Goal: Task Accomplishment & Management: Manage account settings

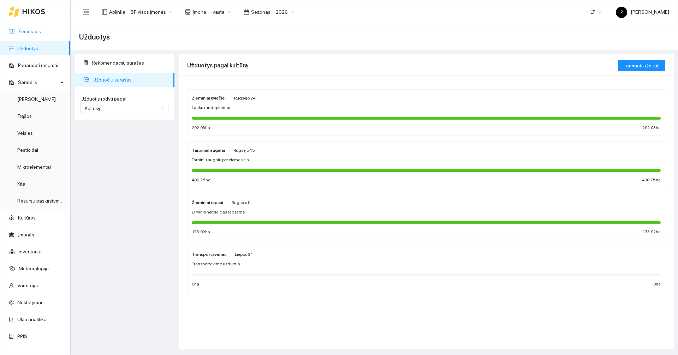
click at [23, 29] on link "Žemėlapis" at bounding box center [29, 32] width 23 height 6
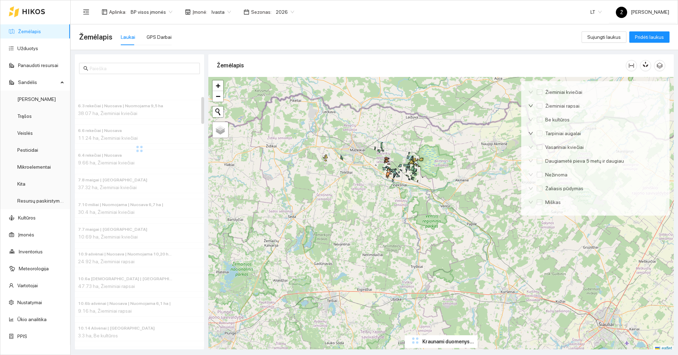
click at [216, 10] on span "Ivasta" at bounding box center [220, 12] width 19 height 11
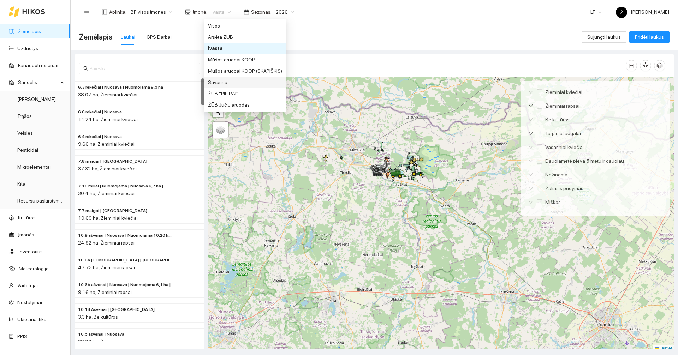
click at [220, 82] on div "Savarina" at bounding box center [245, 82] width 74 height 8
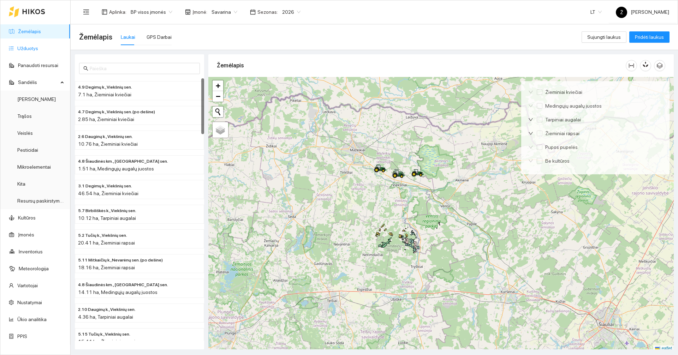
click at [38, 48] on link "Užduotys" at bounding box center [27, 49] width 21 height 6
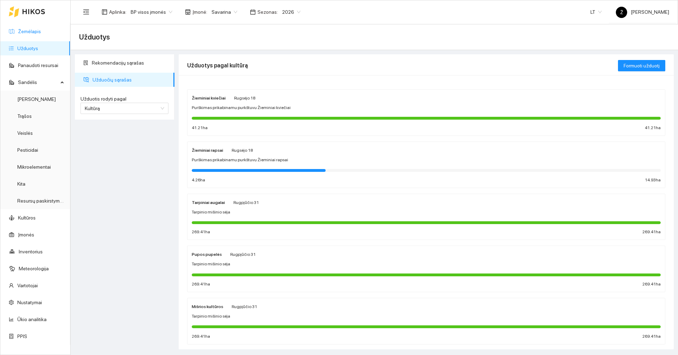
click at [26, 29] on link "Žemėlapis" at bounding box center [29, 32] width 23 height 6
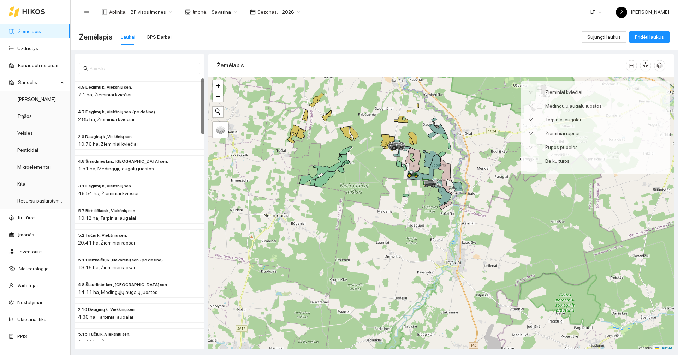
scroll to position [2, 0]
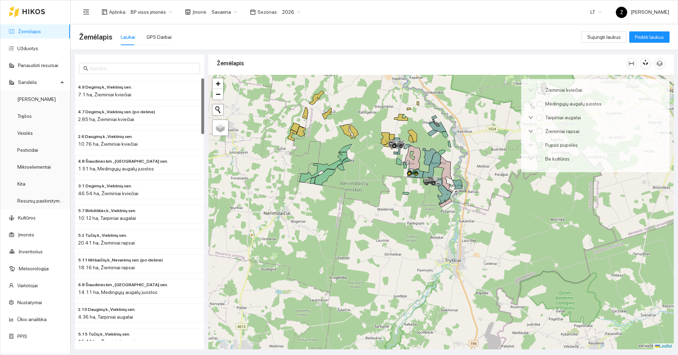
drag, startPoint x: 415, startPoint y: 216, endPoint x: 406, endPoint y: 266, distance: 51.6
click at [407, 266] on div at bounding box center [440, 212] width 465 height 275
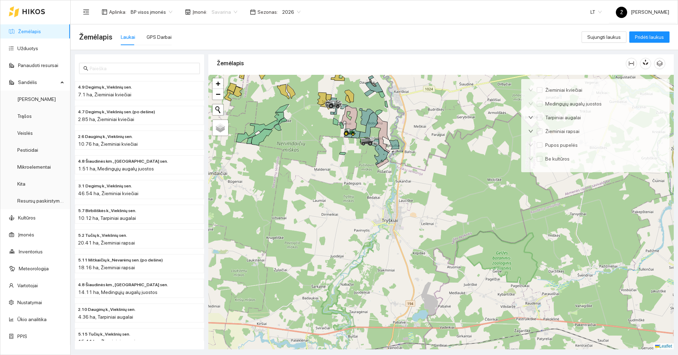
click at [226, 16] on span "Savarina" at bounding box center [224, 12] width 26 height 11
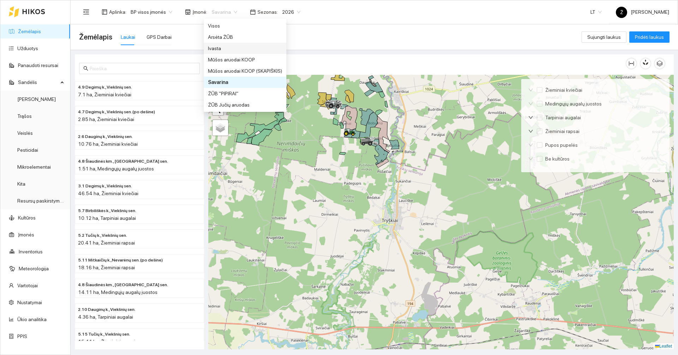
click at [222, 49] on div "Ivasta" at bounding box center [245, 48] width 74 height 8
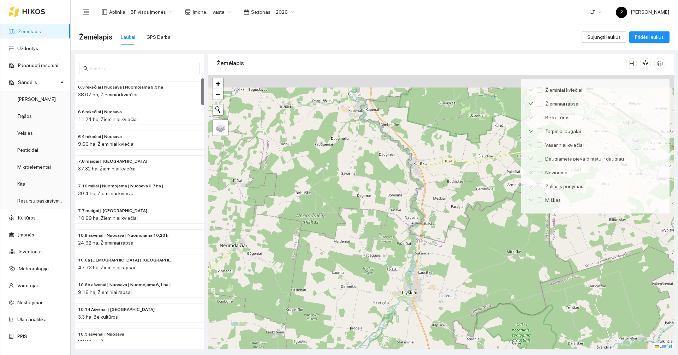
drag, startPoint x: 302, startPoint y: 184, endPoint x: 322, endPoint y: 265, distance: 83.9
click at [322, 265] on div at bounding box center [440, 212] width 465 height 275
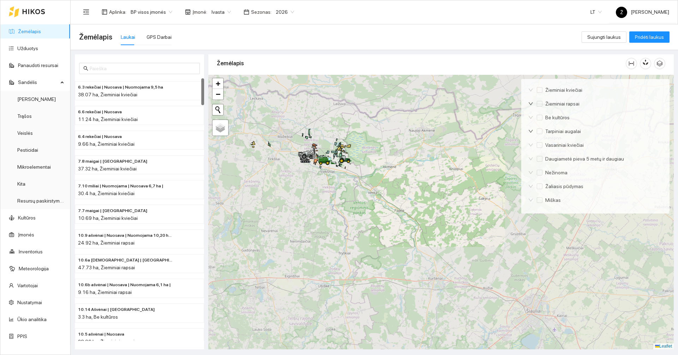
drag, startPoint x: 343, startPoint y: 231, endPoint x: 348, endPoint y: 248, distance: 18.5
click at [348, 248] on div at bounding box center [440, 212] width 465 height 275
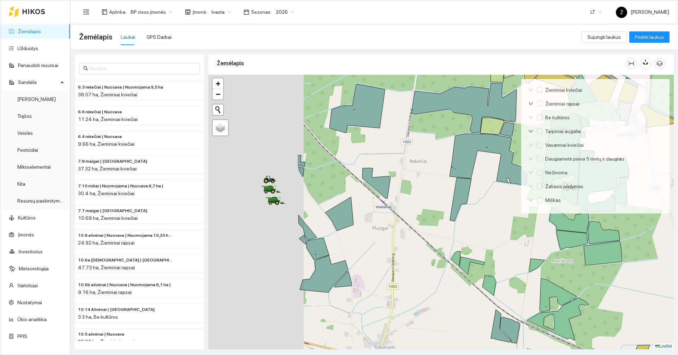
drag, startPoint x: 304, startPoint y: 201, endPoint x: 398, endPoint y: 203, distance: 94.3
click at [422, 203] on div at bounding box center [440, 212] width 465 height 275
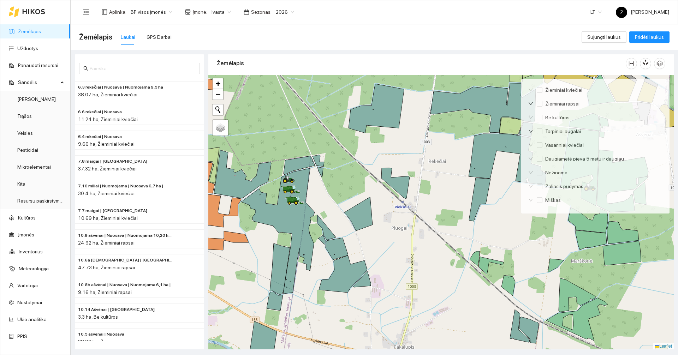
drag, startPoint x: 331, startPoint y: 200, endPoint x: 343, endPoint y: 200, distance: 12.4
click at [343, 200] on div at bounding box center [440, 212] width 465 height 275
click at [278, 14] on span "2026" at bounding box center [285, 12] width 18 height 11
click at [283, 78] on div "2025" at bounding box center [279, 82] width 27 height 11
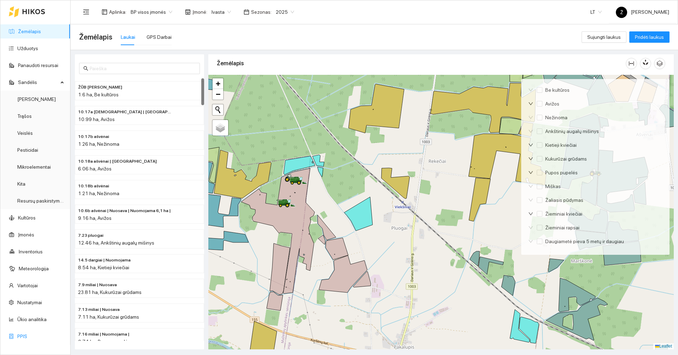
click at [27, 334] on link "PPIS" at bounding box center [22, 337] width 10 height 6
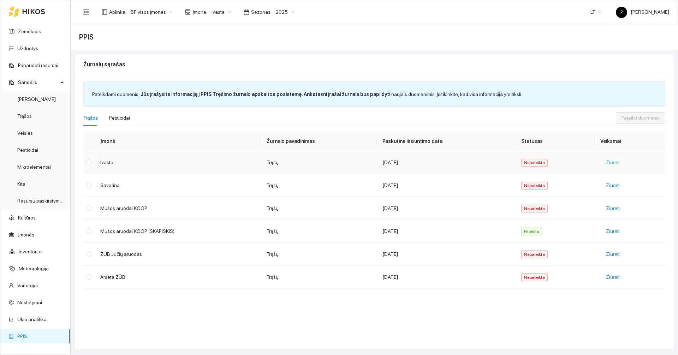
click at [610, 163] on span "Žiūrėti" at bounding box center [613, 162] width 14 height 8
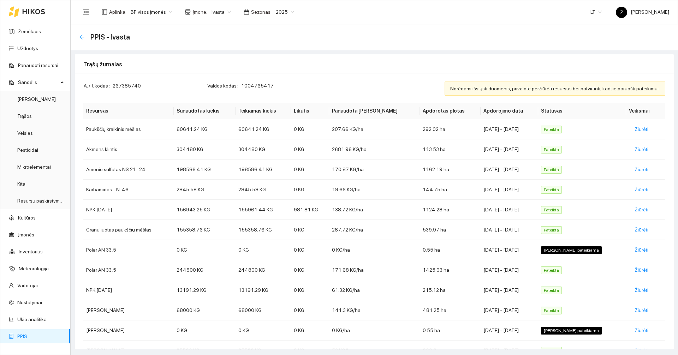
click at [81, 36] on icon "arrow-left" at bounding box center [82, 37] width 6 height 6
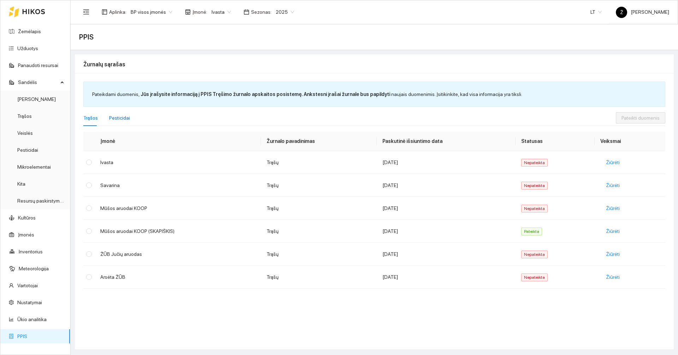
click at [121, 119] on div "Pesticidai" at bounding box center [119, 118] width 21 height 8
click at [615, 163] on span "Žiūrėti" at bounding box center [613, 162] width 14 height 8
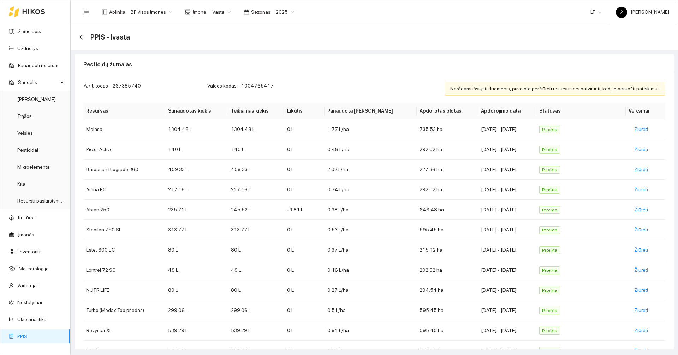
click at [288, 11] on div "2025" at bounding box center [284, 11] width 27 height 11
click at [278, 95] on div "2026" at bounding box center [279, 94] width 18 height 8
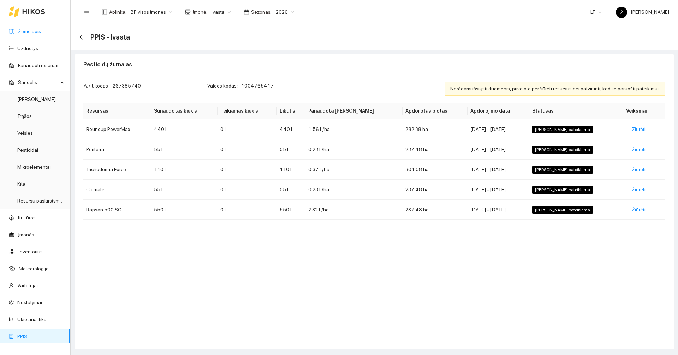
click at [24, 30] on link "Žemėlapis" at bounding box center [29, 32] width 23 height 6
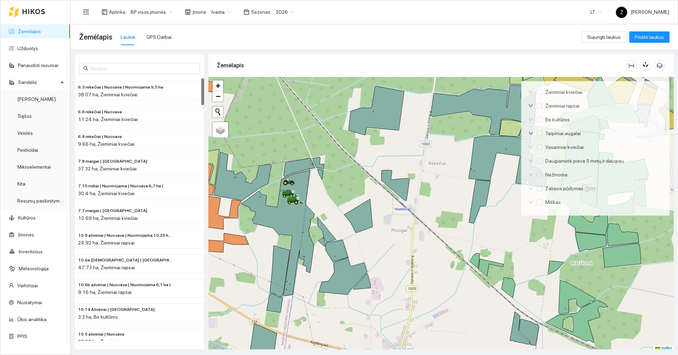
click at [25, 15] on div at bounding box center [27, 11] width 36 height 23
click at [292, 10] on div "2026" at bounding box center [284, 11] width 27 height 11
click at [276, 83] on div "2025" at bounding box center [279, 82] width 18 height 8
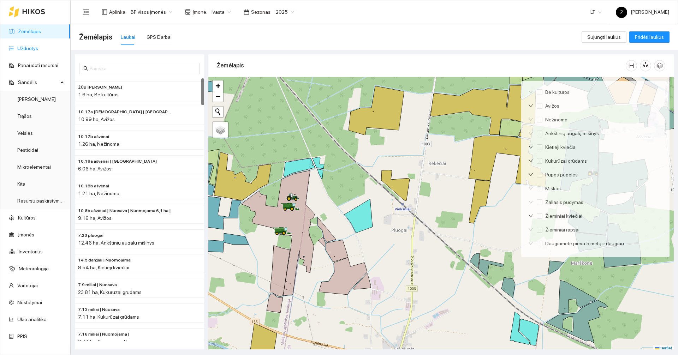
click at [29, 48] on link "Užduotys" at bounding box center [27, 49] width 21 height 6
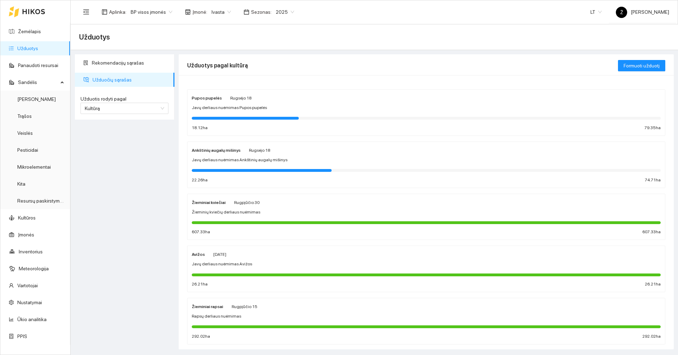
click at [283, 106] on div "Javų derliaus nuėmimas Pupos pupelės" at bounding box center [426, 107] width 469 height 7
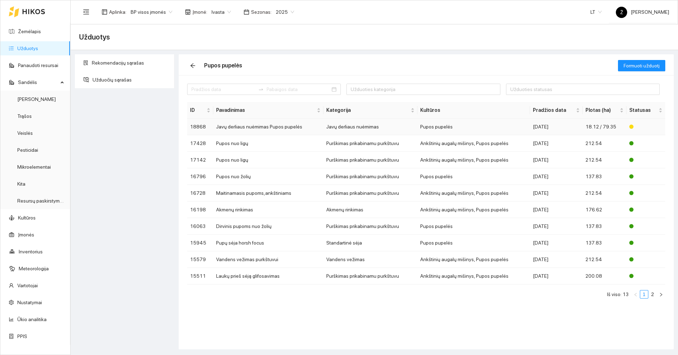
click at [538, 125] on div "2025-09-08" at bounding box center [556, 127] width 47 height 8
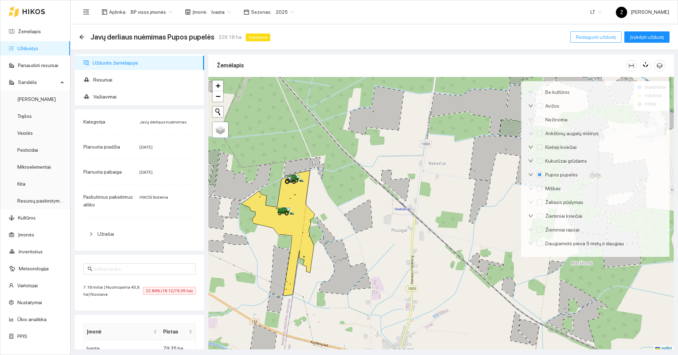
click at [604, 40] on span "Redaguoti užduotį" at bounding box center [596, 37] width 40 height 8
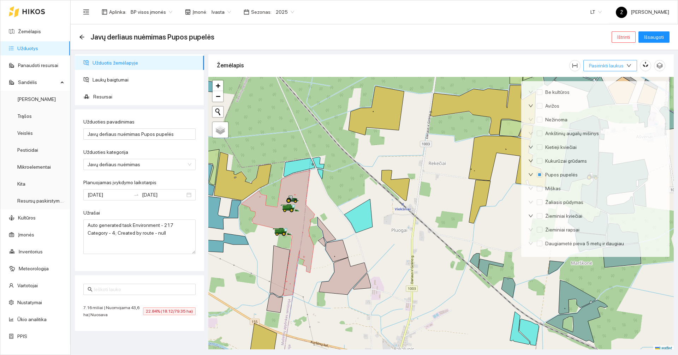
click at [618, 71] on button "Pasirinkti laukus" at bounding box center [610, 65] width 54 height 11
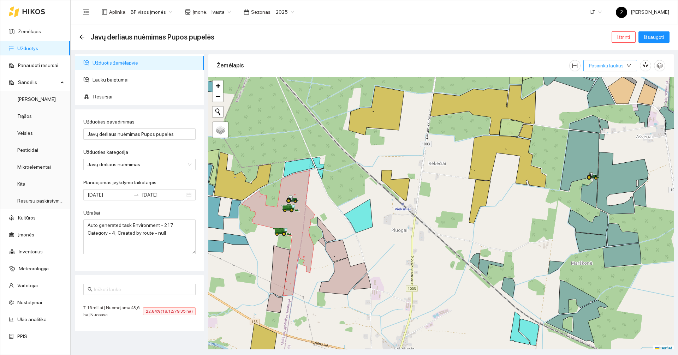
click at [618, 65] on span "Pasirinkti laukus" at bounding box center [606, 66] width 35 height 8
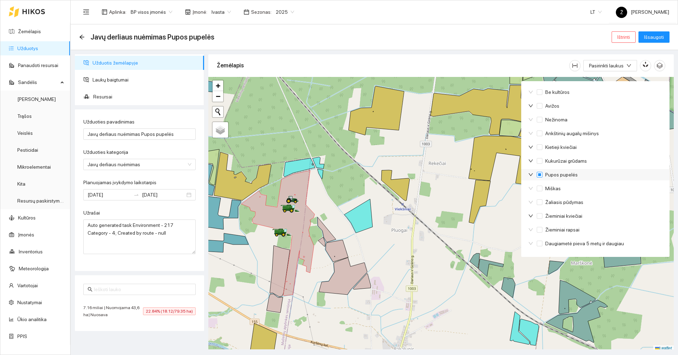
click at [540, 175] on input "Pupos pupelės" at bounding box center [540, 175] width 6 height 6
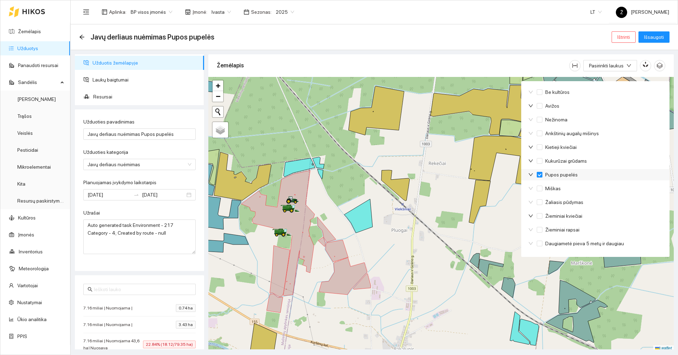
click at [540, 175] on input "Pupos pupelės" at bounding box center [540, 175] width 6 height 6
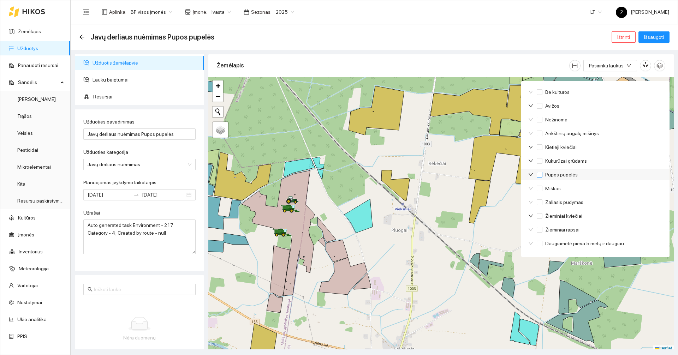
click at [540, 175] on input "Pupos pupelės" at bounding box center [540, 175] width 6 height 6
checkbox input "true"
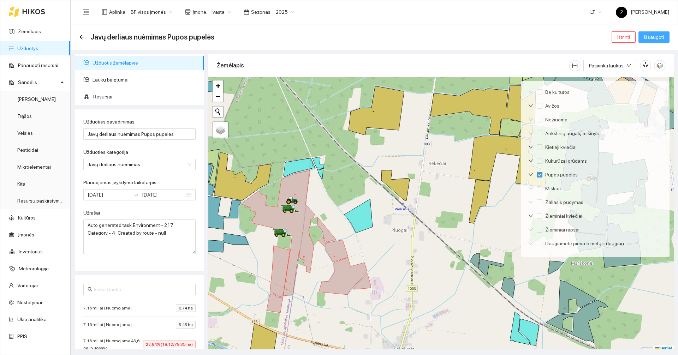
click at [656, 37] on span "Išsaugoti" at bounding box center [654, 37] width 20 height 8
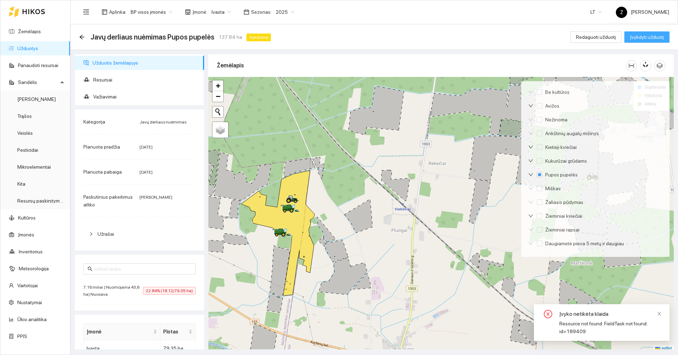
checkbox input "true"
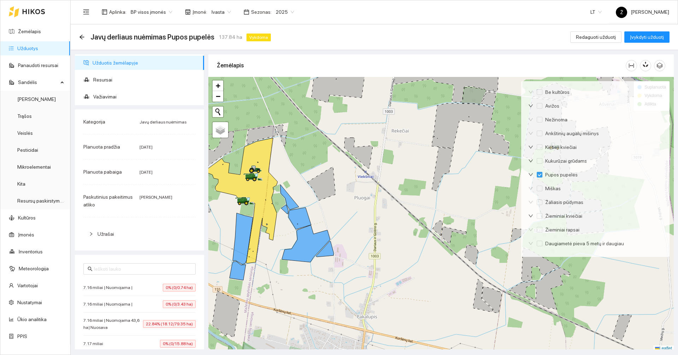
scroll to position [2, 0]
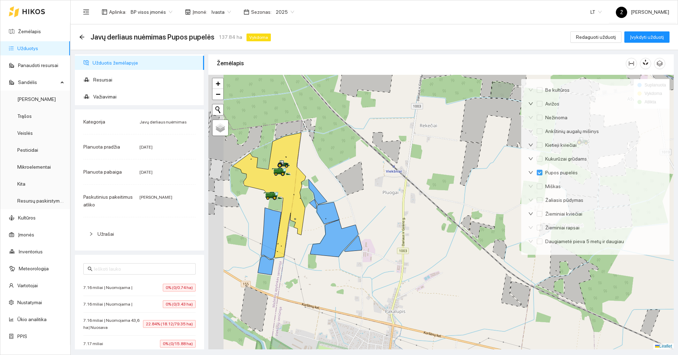
drag, startPoint x: 335, startPoint y: 140, endPoint x: 363, endPoint y: 137, distance: 28.4
click at [363, 137] on div at bounding box center [440, 212] width 465 height 275
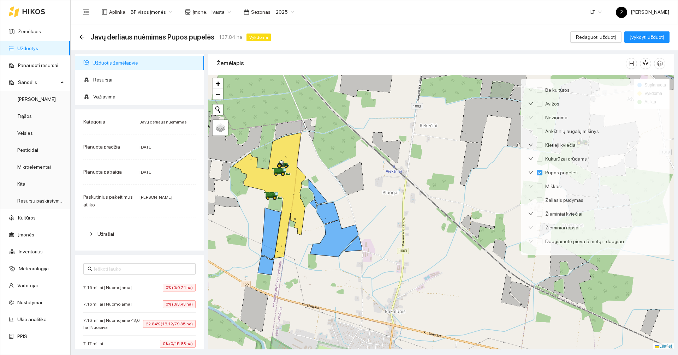
click at [29, 50] on link "Užduotys" at bounding box center [27, 49] width 21 height 6
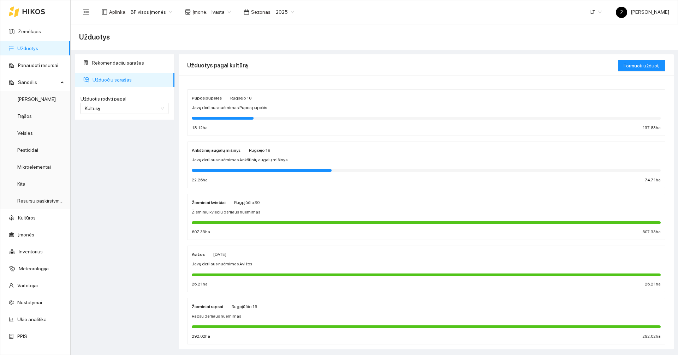
click at [234, 163] on span "Javų derliaus nuėmimas Ankštinių augalų mišinys" at bounding box center [240, 160] width 96 height 7
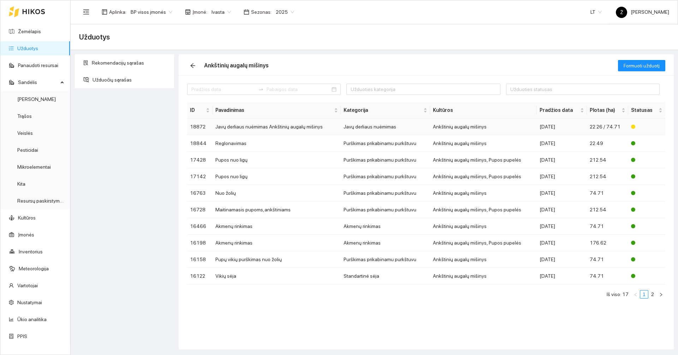
click at [594, 123] on td "22.26 / 74.71" at bounding box center [607, 127] width 41 height 17
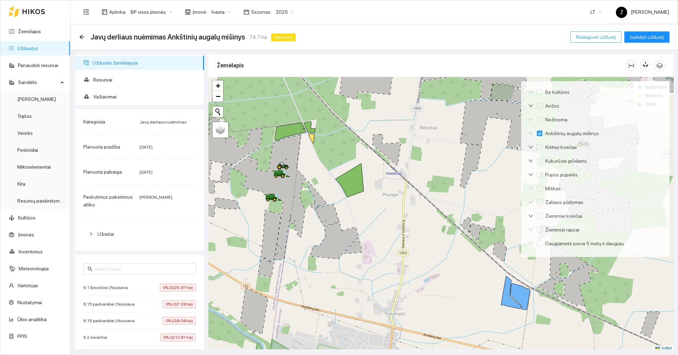
click at [602, 37] on span "Redaguoti užduotį" at bounding box center [596, 37] width 40 height 8
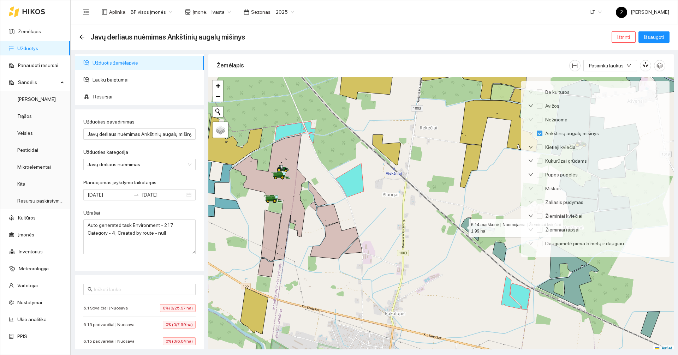
scroll to position [2, 0]
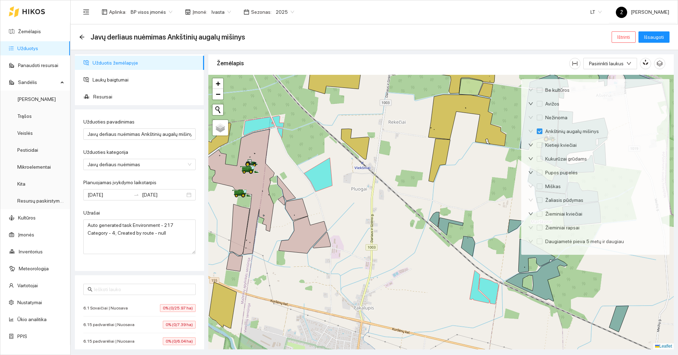
drag, startPoint x: 462, startPoint y: 226, endPoint x: 431, endPoint y: 223, distance: 31.6
click at [431, 223] on div at bounding box center [440, 212] width 465 height 275
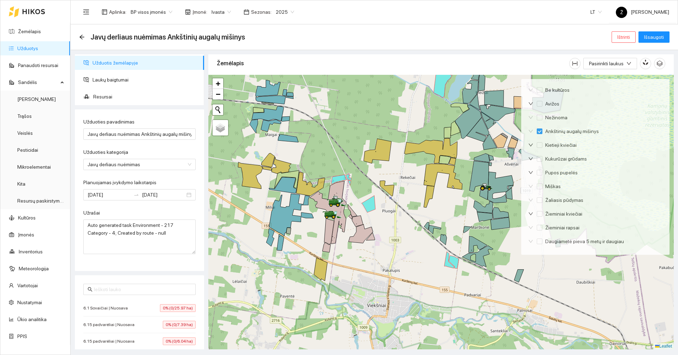
drag, startPoint x: 407, startPoint y: 175, endPoint x: 395, endPoint y: 222, distance: 47.9
click at [395, 222] on div at bounding box center [440, 212] width 465 height 275
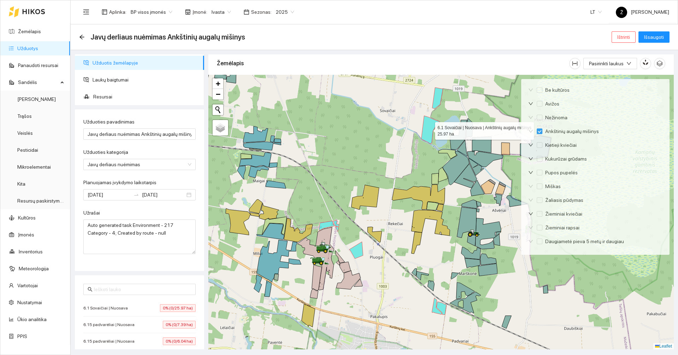
click at [430, 131] on icon at bounding box center [430, 130] width 18 height 28
click at [429, 130] on icon at bounding box center [430, 130] width 18 height 28
checkbox input "true"
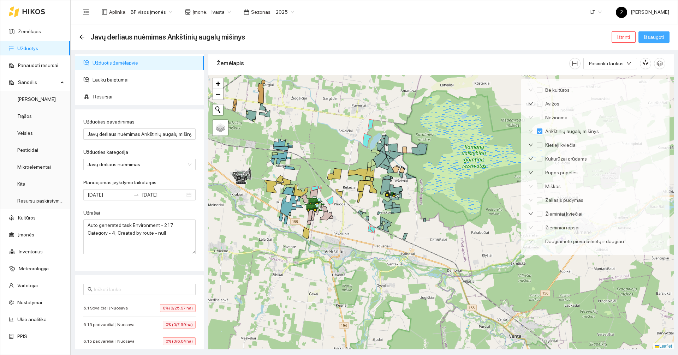
click at [664, 36] on button "Išsaugoti" at bounding box center [653, 36] width 31 height 11
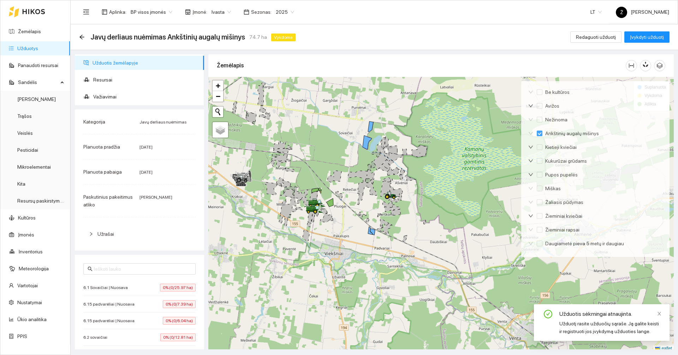
click at [22, 49] on link "Užduotys" at bounding box center [27, 49] width 21 height 6
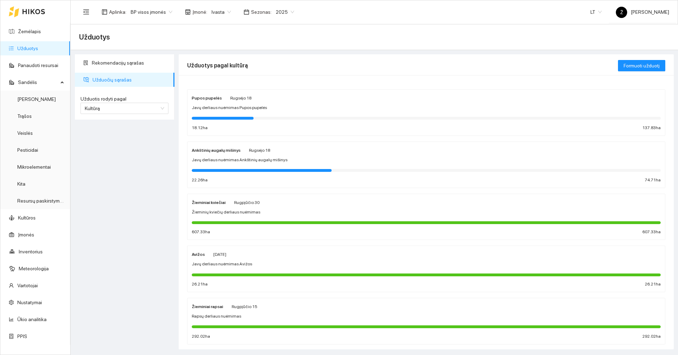
click at [269, 115] on div at bounding box center [426, 118] width 469 height 8
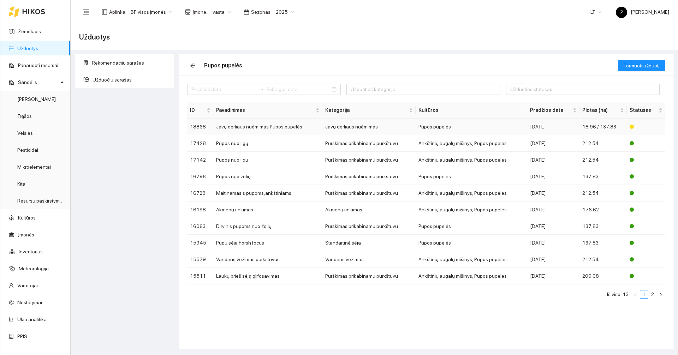
click at [295, 130] on td "Javų derliaus nuėmimas Pupos pupelės" at bounding box center [267, 127] width 109 height 17
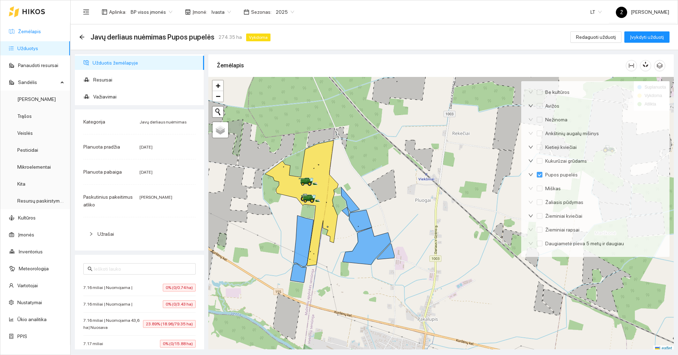
click at [37, 29] on link "Žemėlapis" at bounding box center [29, 32] width 23 height 6
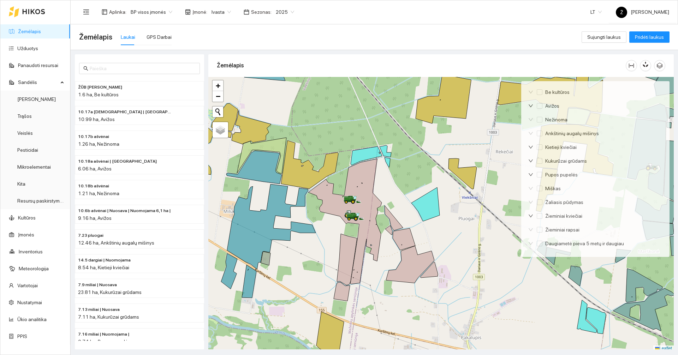
scroll to position [2, 0]
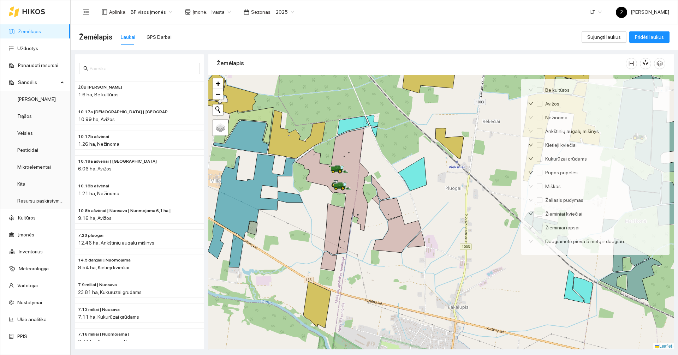
drag, startPoint x: 409, startPoint y: 176, endPoint x: 395, endPoint y: 148, distance: 31.6
click at [395, 148] on div at bounding box center [440, 212] width 465 height 275
click at [316, 176] on icon at bounding box center [331, 190] width 73 height 125
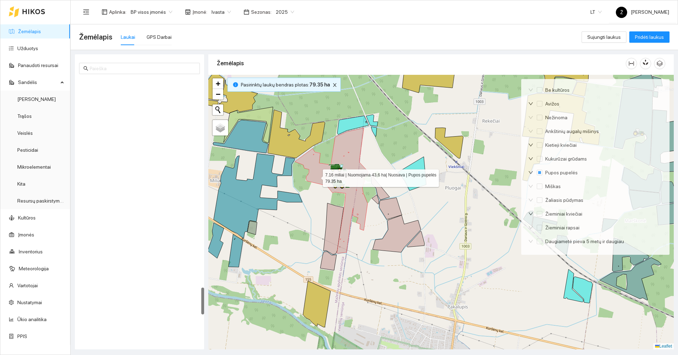
scroll to position [2021, 0]
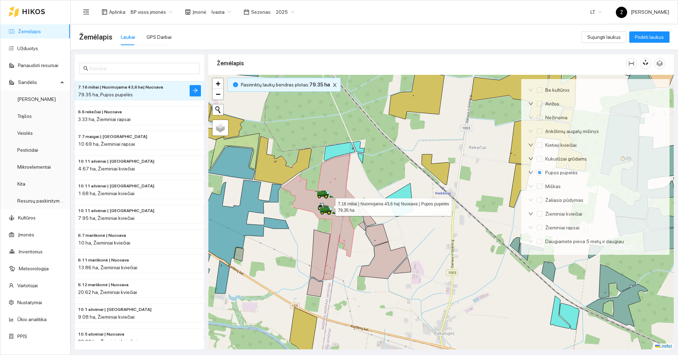
click at [307, 198] on icon at bounding box center [317, 217] width 73 height 125
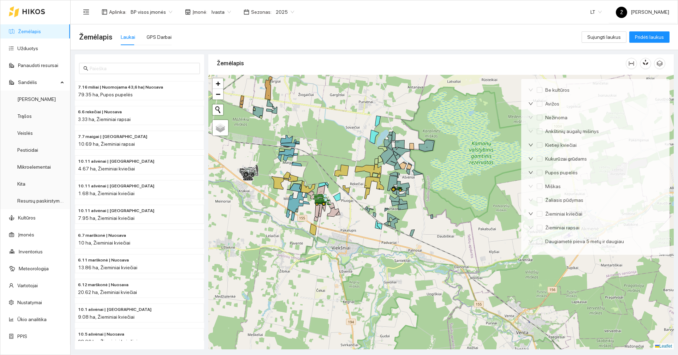
drag, startPoint x: 319, startPoint y: 133, endPoint x: 325, endPoint y: 156, distance: 23.7
click at [320, 144] on div at bounding box center [440, 212] width 465 height 275
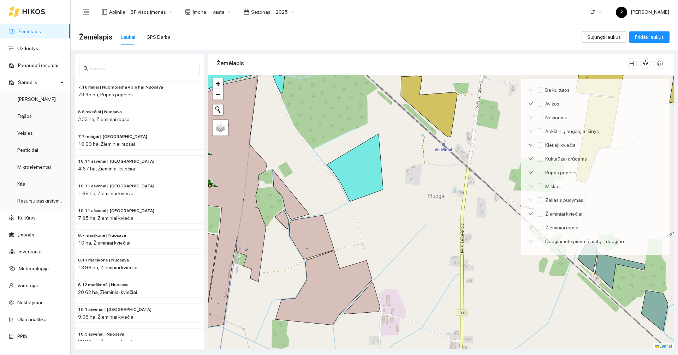
drag, startPoint x: 311, startPoint y: 172, endPoint x: 379, endPoint y: 172, distance: 68.5
click at [379, 172] on div at bounding box center [440, 212] width 465 height 275
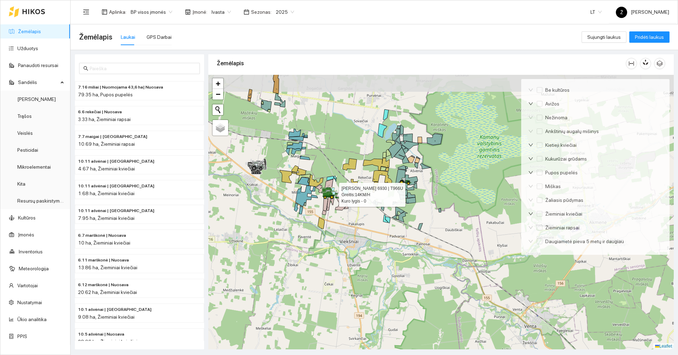
drag, startPoint x: 303, startPoint y: 120, endPoint x: 304, endPoint y: 140, distance: 20.5
click at [304, 140] on div at bounding box center [440, 212] width 465 height 275
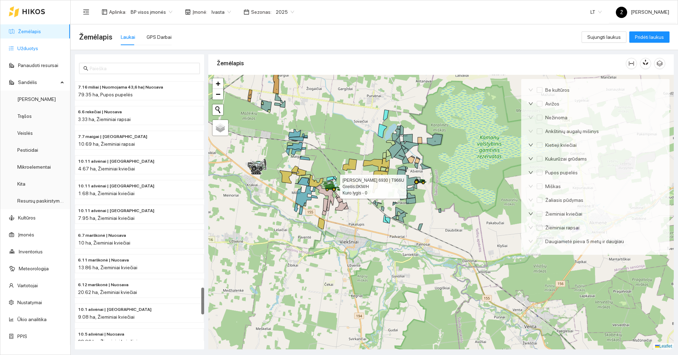
click at [38, 46] on link "Užduotys" at bounding box center [27, 49] width 21 height 6
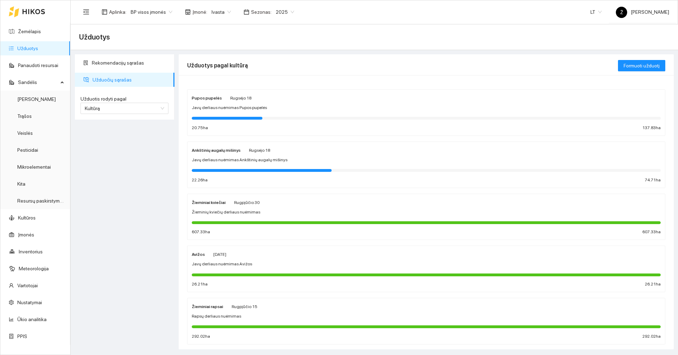
click at [220, 11] on span "Ivasta" at bounding box center [220, 12] width 19 height 11
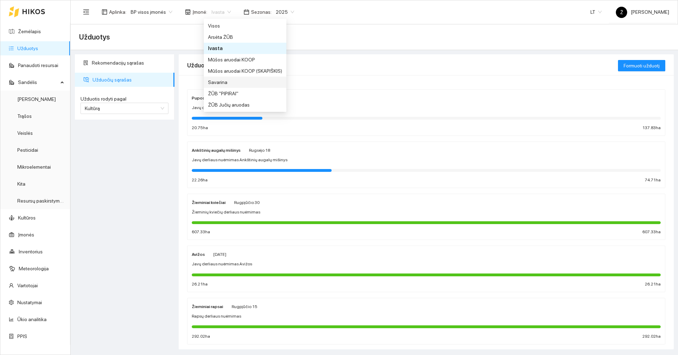
click at [221, 81] on div "Savarina" at bounding box center [245, 82] width 74 height 8
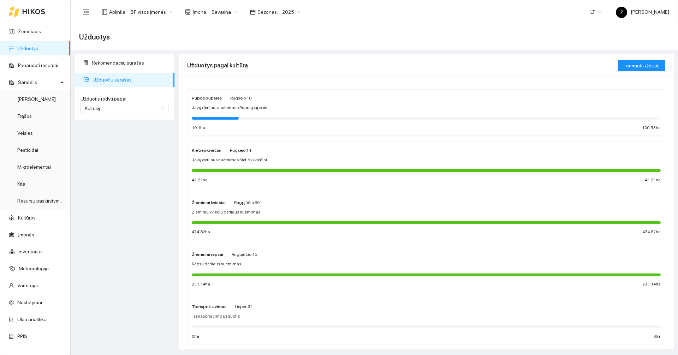
click at [249, 113] on div "Pupos pupelės Rugsėjo 18 Javų derliaus nuėmimas Pupos pupelės 10.1 ha 100.53 ha" at bounding box center [426, 112] width 469 height 37
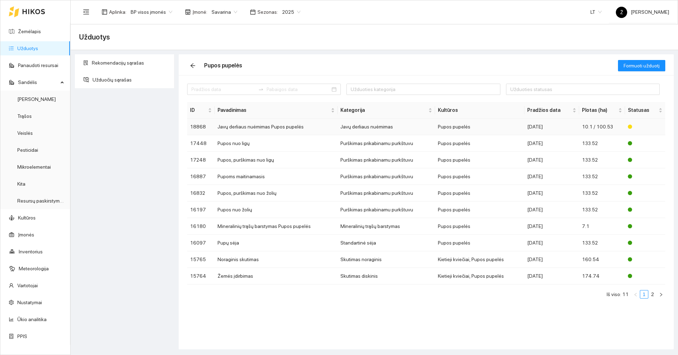
click at [531, 124] on div "2025-09-08" at bounding box center [551, 127] width 49 height 8
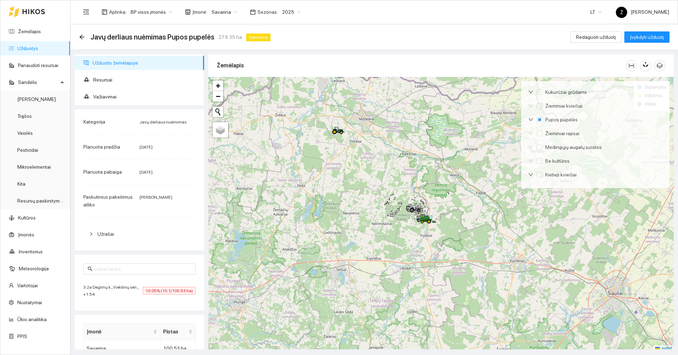
scroll to position [2, 0]
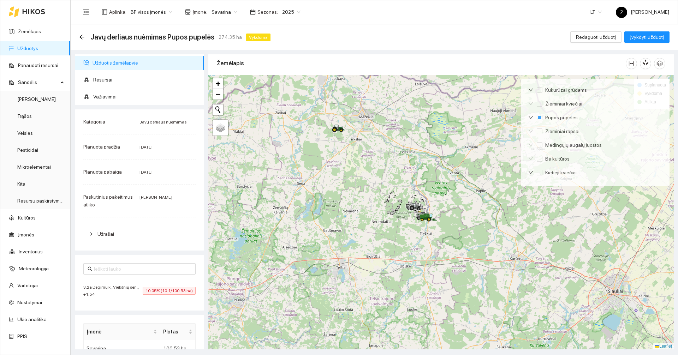
drag, startPoint x: 426, startPoint y: 239, endPoint x: 421, endPoint y: 173, distance: 66.9
click at [424, 166] on div at bounding box center [440, 212] width 465 height 275
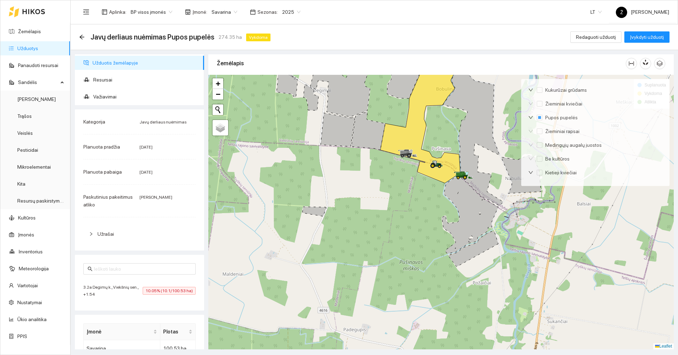
drag, startPoint x: 462, startPoint y: 138, endPoint x: 401, endPoint y: 200, distance: 87.4
click at [443, 200] on icon at bounding box center [473, 132] width 60 height 145
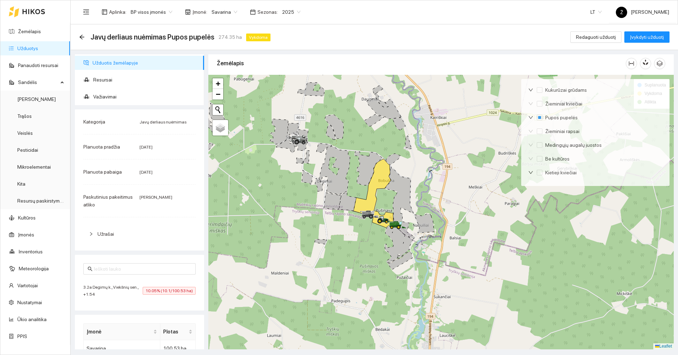
drag, startPoint x: 429, startPoint y: 155, endPoint x: 415, endPoint y: 175, distance: 24.5
click at [415, 175] on div at bounding box center [440, 212] width 465 height 275
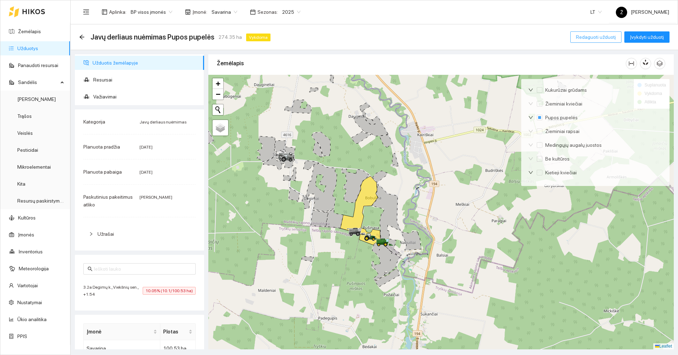
click at [595, 37] on span "Redaguoti užduotį" at bounding box center [596, 37] width 40 height 8
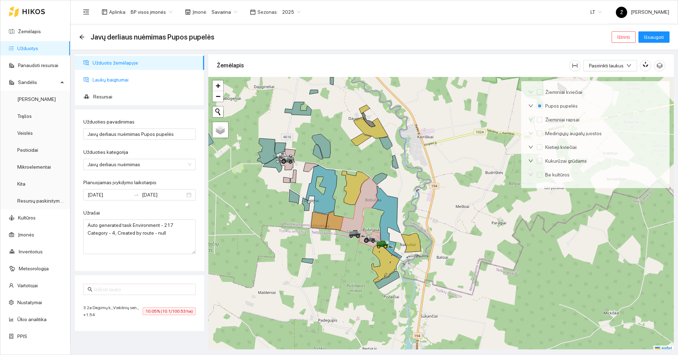
click at [124, 82] on span "Laukų baigtumai" at bounding box center [145, 80] width 106 height 14
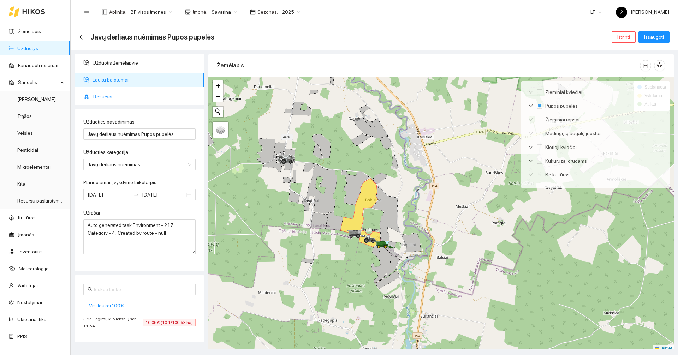
click at [114, 97] on span "Resursai" at bounding box center [145, 97] width 105 height 14
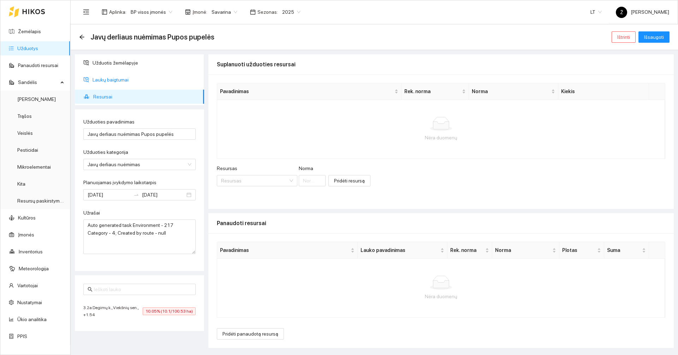
click at [121, 78] on span "Laukų baigtumai" at bounding box center [145, 80] width 106 height 14
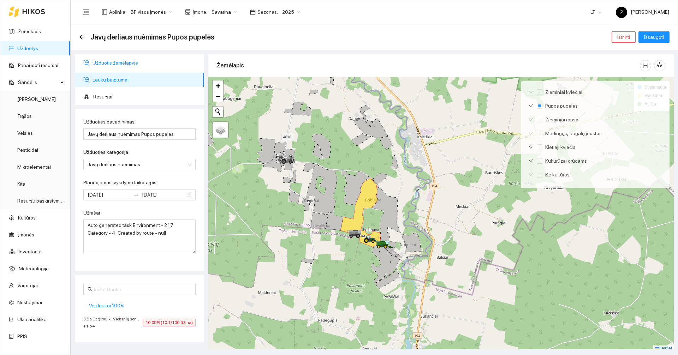
click at [137, 63] on span "Užduotis žemėlapyje" at bounding box center [145, 63] width 106 height 14
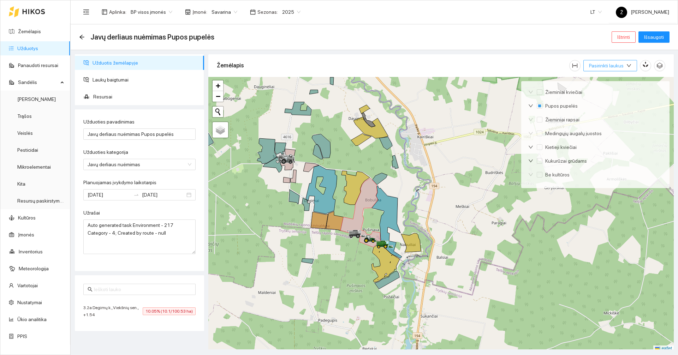
click at [618, 66] on span "Pasirinkti laukus" at bounding box center [606, 66] width 35 height 8
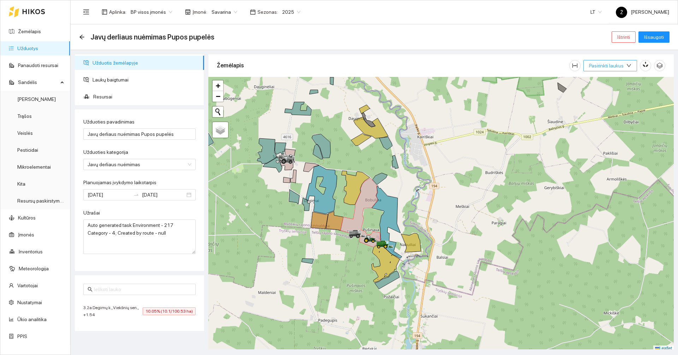
click at [610, 70] on button "Pasirinkti laukus" at bounding box center [610, 65] width 54 height 11
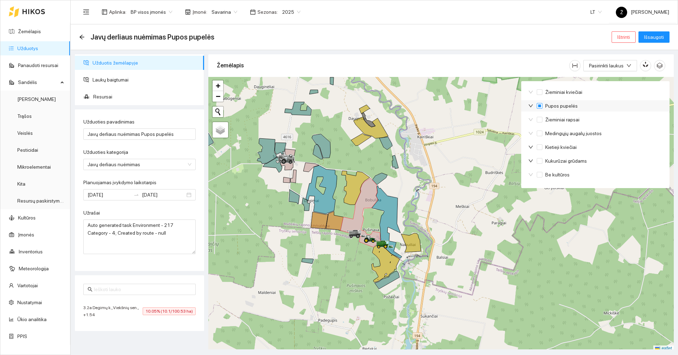
click at [537, 104] on input "Pupos pupelės" at bounding box center [540, 106] width 6 height 6
checkbox input "true"
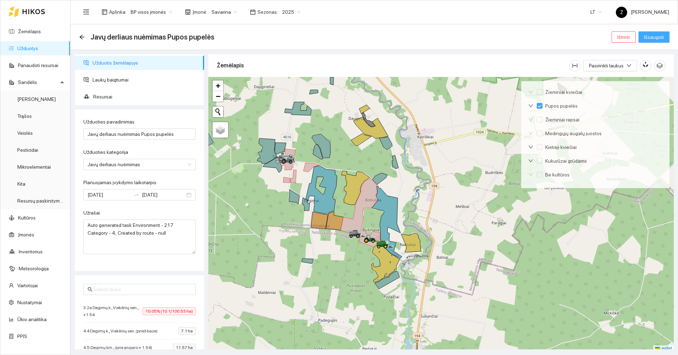
click at [664, 41] on button "Išsaugoti" at bounding box center [653, 36] width 31 height 11
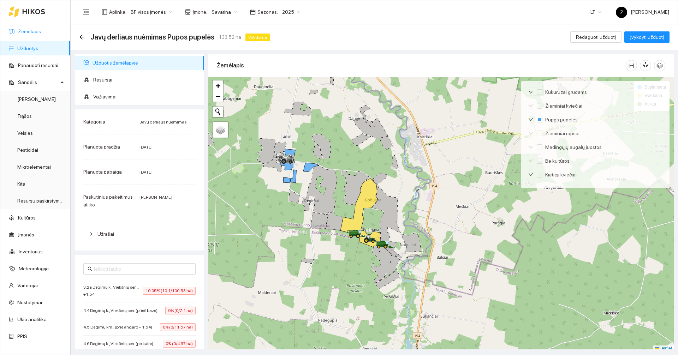
click at [41, 34] on link "Žemėlapis" at bounding box center [29, 32] width 23 height 6
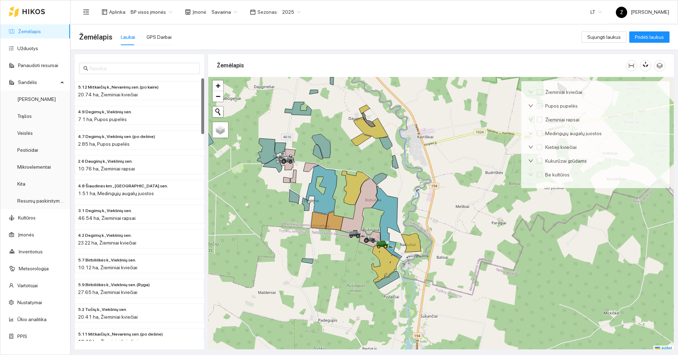
click at [41, 34] on link "Žemėlapis" at bounding box center [29, 32] width 23 height 6
click at [38, 49] on link "Užduotys" at bounding box center [27, 49] width 21 height 6
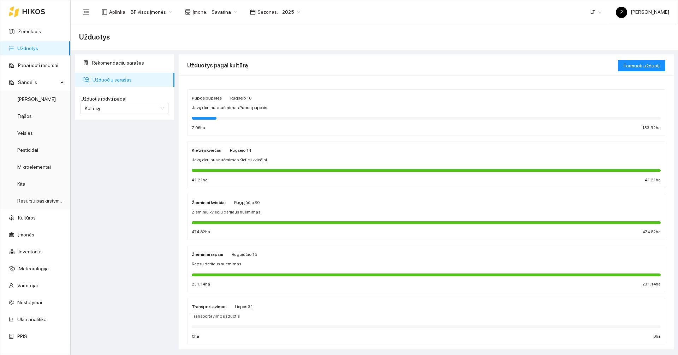
click at [323, 110] on div "Javų derliaus nuėmimas Pupos pupelės" at bounding box center [426, 107] width 469 height 7
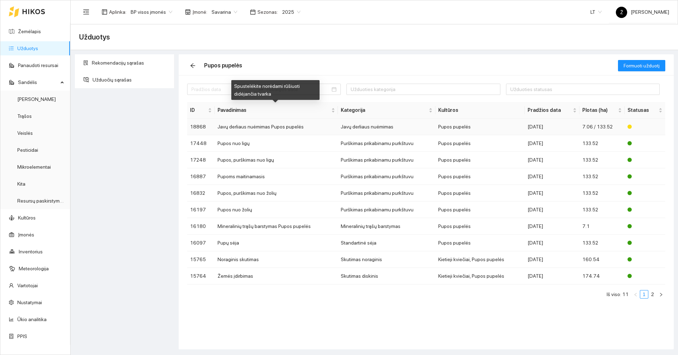
click at [283, 125] on td "Javų derliaus nuėmimas Pupos pupelės" at bounding box center [276, 127] width 123 height 17
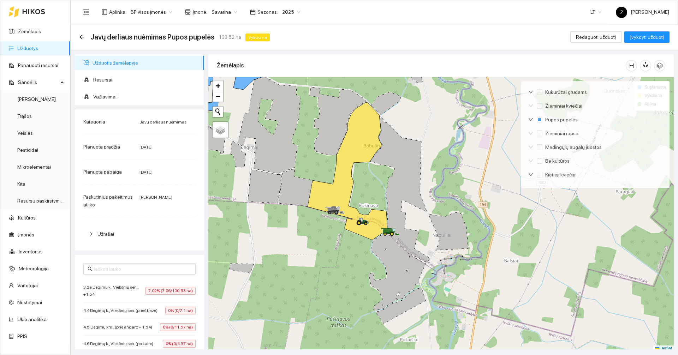
scroll to position [2, 0]
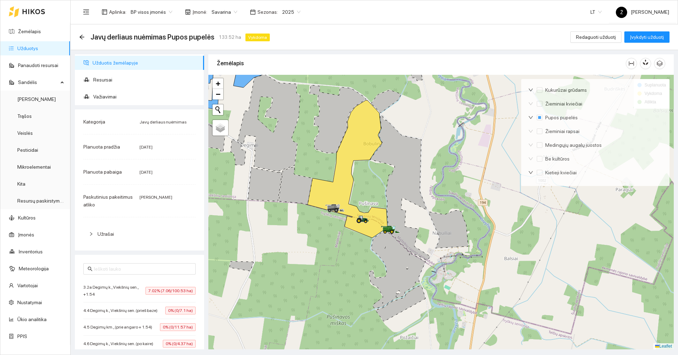
drag, startPoint x: 374, startPoint y: 206, endPoint x: 382, endPoint y: 221, distance: 17.0
click at [382, 221] on div at bounding box center [440, 212] width 465 height 275
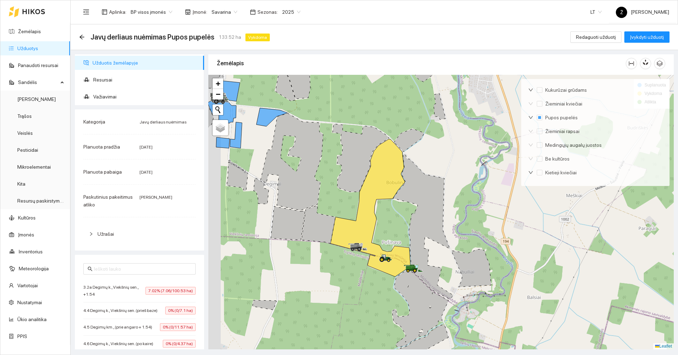
drag, startPoint x: 311, startPoint y: 167, endPoint x: 327, endPoint y: 193, distance: 31.1
click at [327, 193] on div at bounding box center [440, 212] width 465 height 275
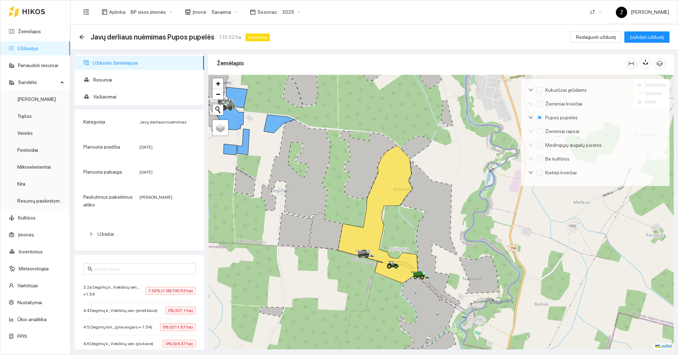
drag, startPoint x: 334, startPoint y: 196, endPoint x: 344, endPoint y: 202, distance: 12.3
click at [344, 202] on div at bounding box center [440, 212] width 465 height 275
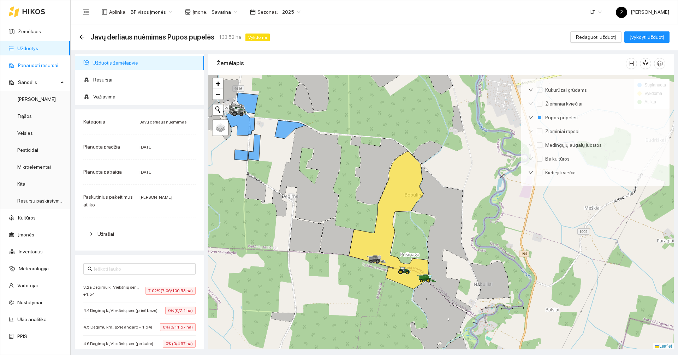
click at [43, 62] on link "Panaudoti resursai" at bounding box center [38, 65] width 40 height 6
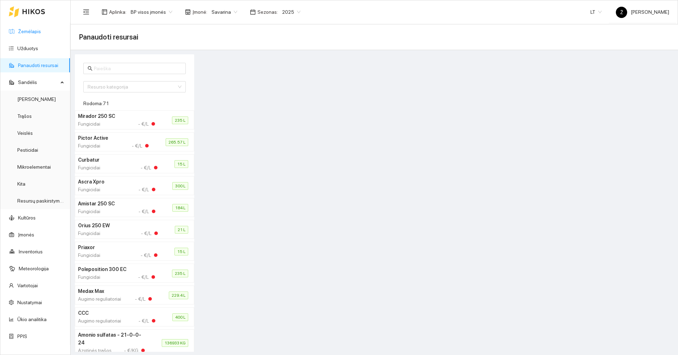
click at [40, 31] on link "Žemėlapis" at bounding box center [29, 32] width 23 height 6
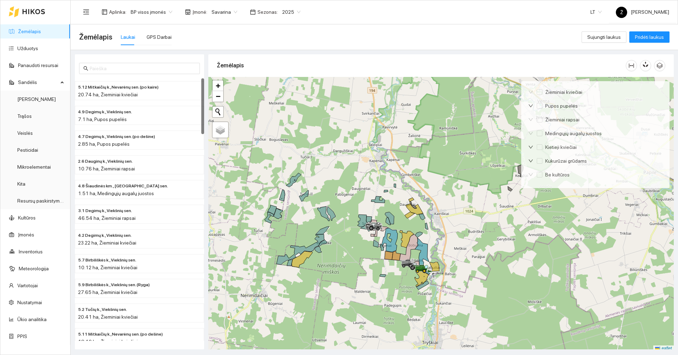
scroll to position [2, 0]
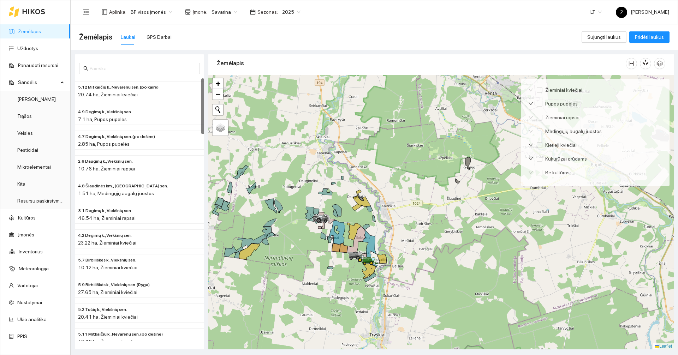
drag, startPoint x: 424, startPoint y: 198, endPoint x: 371, endPoint y: 192, distance: 52.9
click at [371, 192] on div at bounding box center [440, 212] width 465 height 275
